Goal: Task Accomplishment & Management: Use online tool/utility

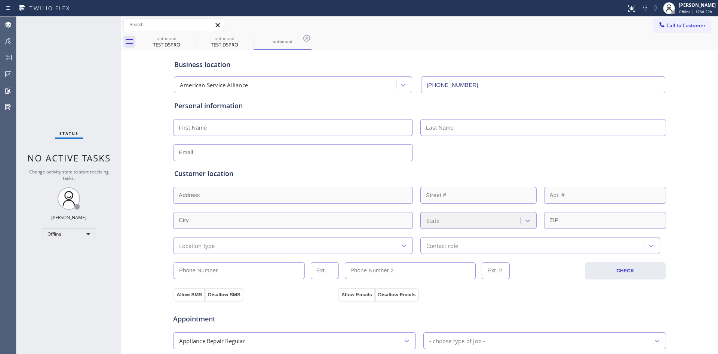
type input "[PHONE_NUMBER]"
click at [6, 89] on icon at bounding box center [9, 91] width 6 height 6
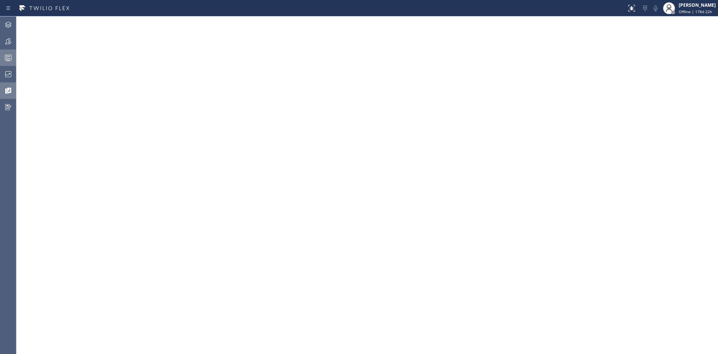
click at [7, 57] on circle at bounding box center [6, 56] width 1 height 1
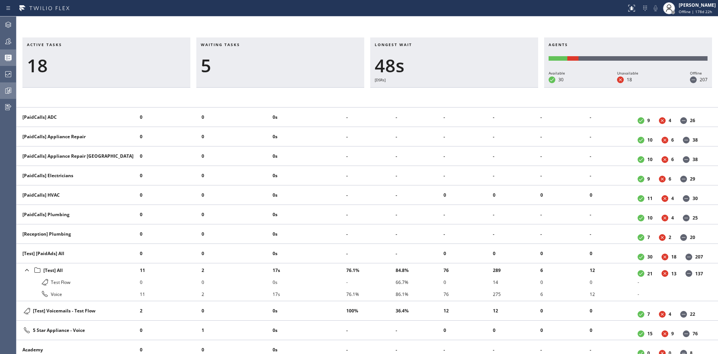
scroll to position [224, 0]
